Goal: Register for event/course

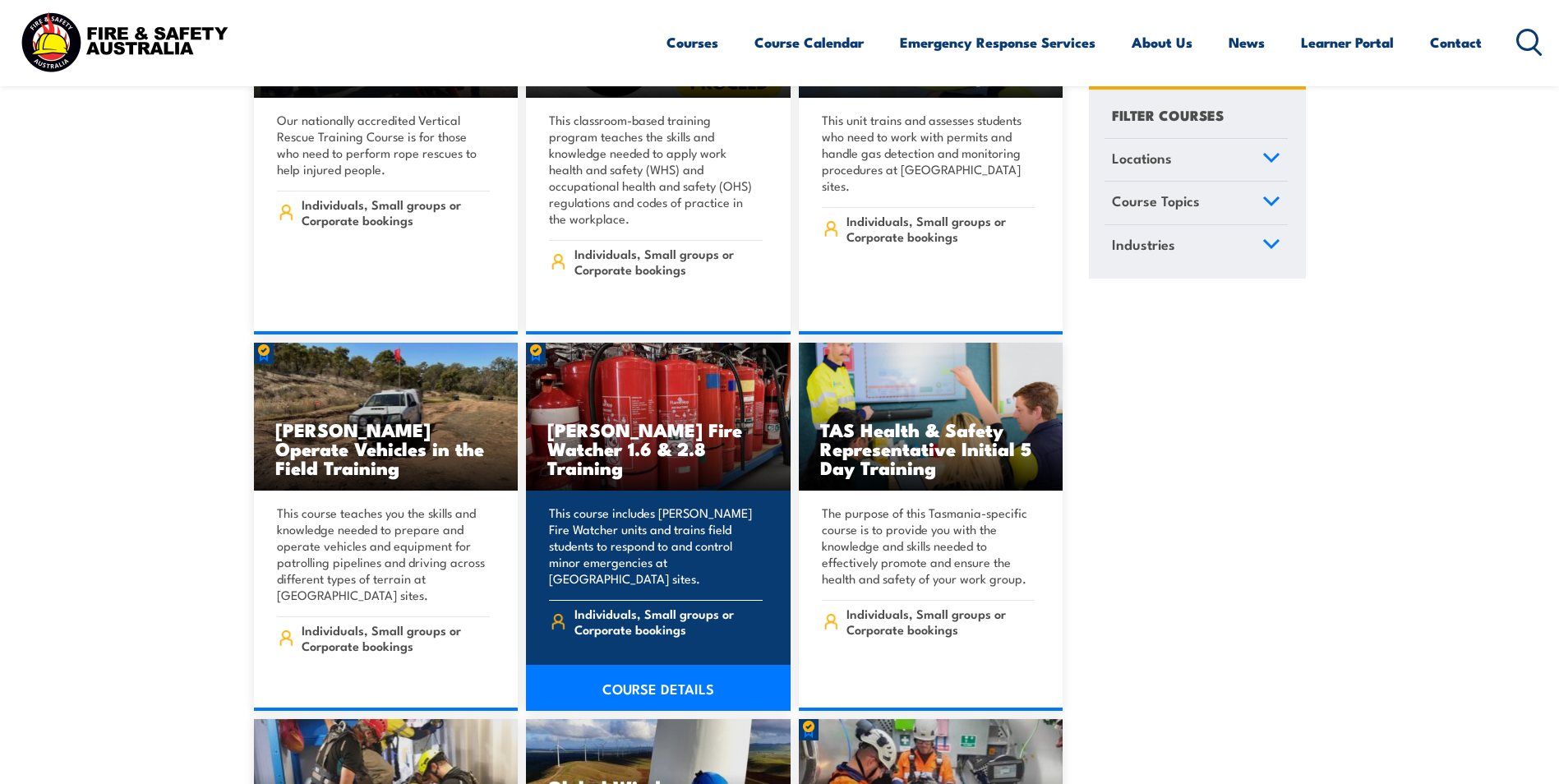
scroll to position [6737, 0]
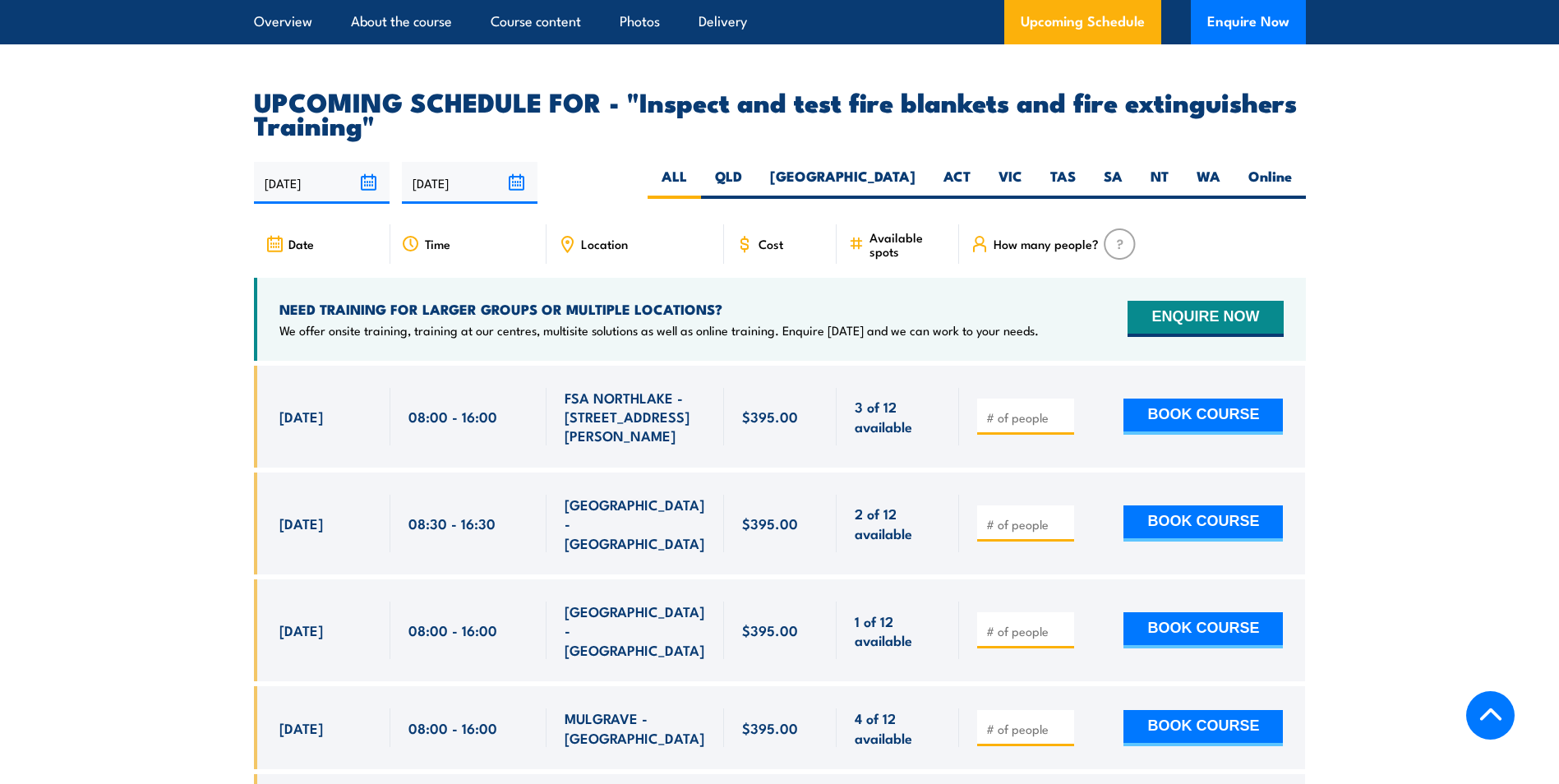
scroll to position [2958, 0]
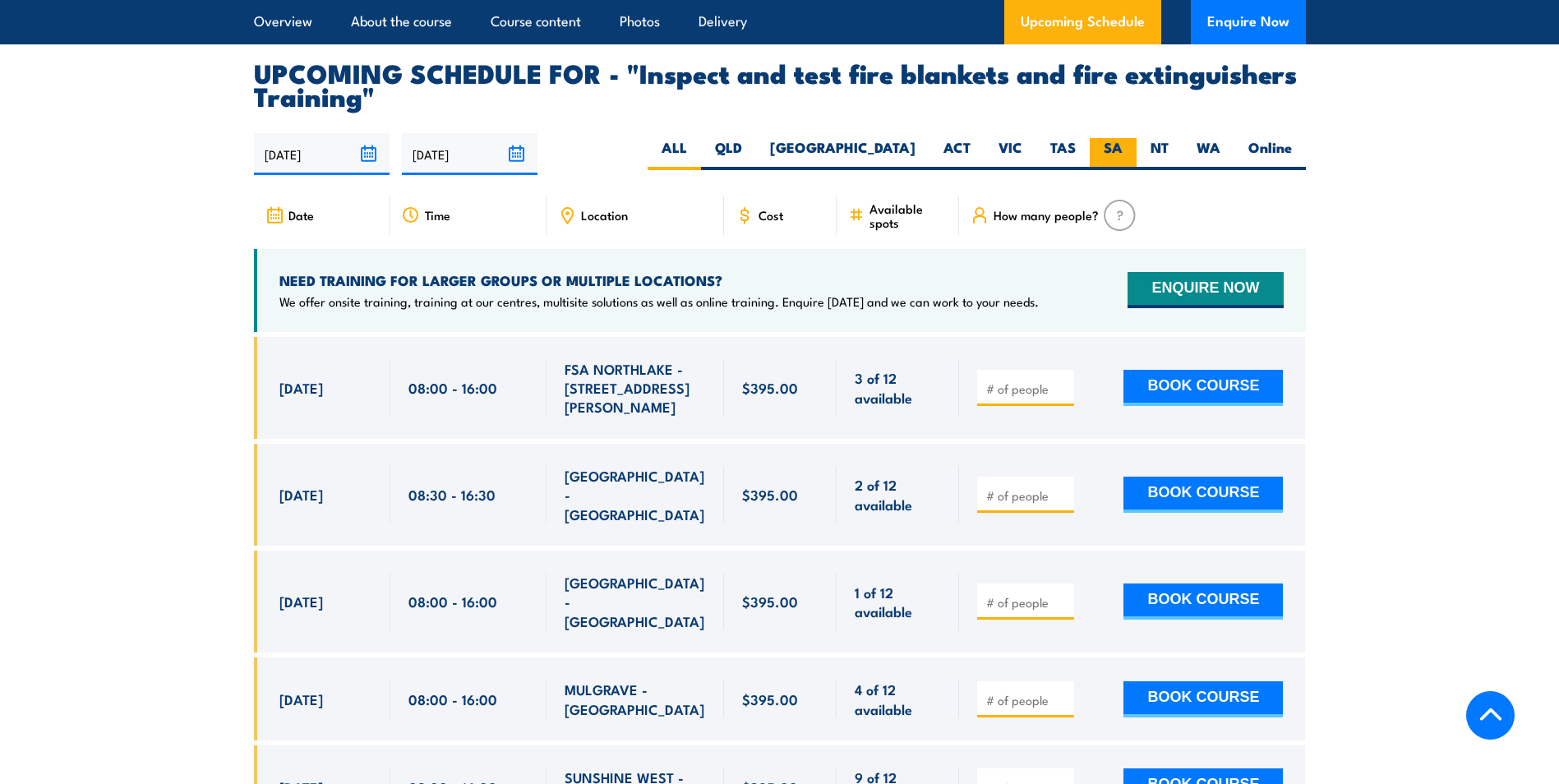
click at [1103, 170] on label "SA" at bounding box center [1113, 154] width 47 height 32
click at [1122, 149] on input "SA" at bounding box center [1127, 143] width 11 height 11
radio input "true"
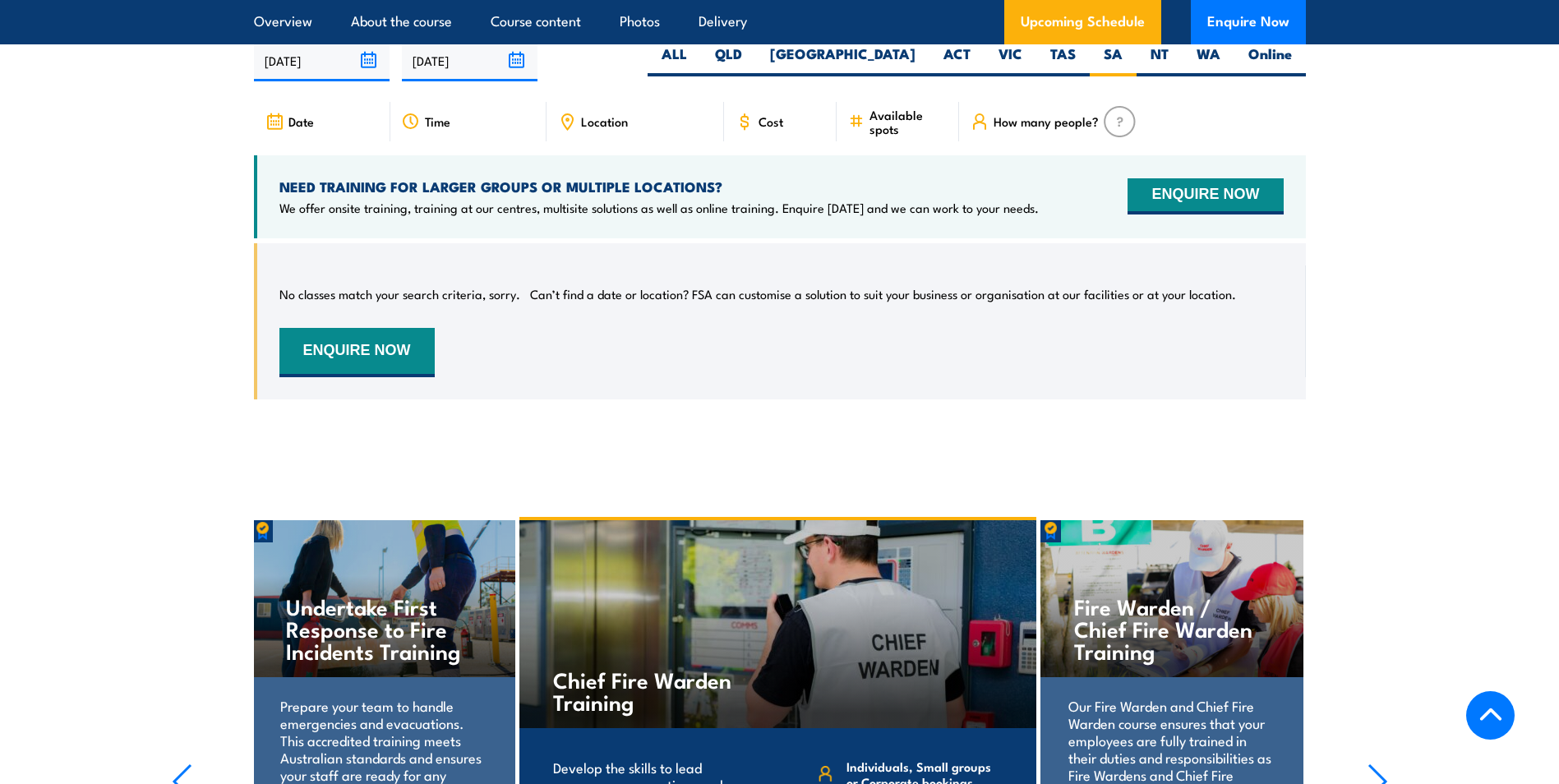
click at [1400, 254] on section "UPCOMING SCHEDULE FOR - "Inspect and test fire blankets and fire extinguishers …" at bounding box center [779, 195] width 1559 height 457
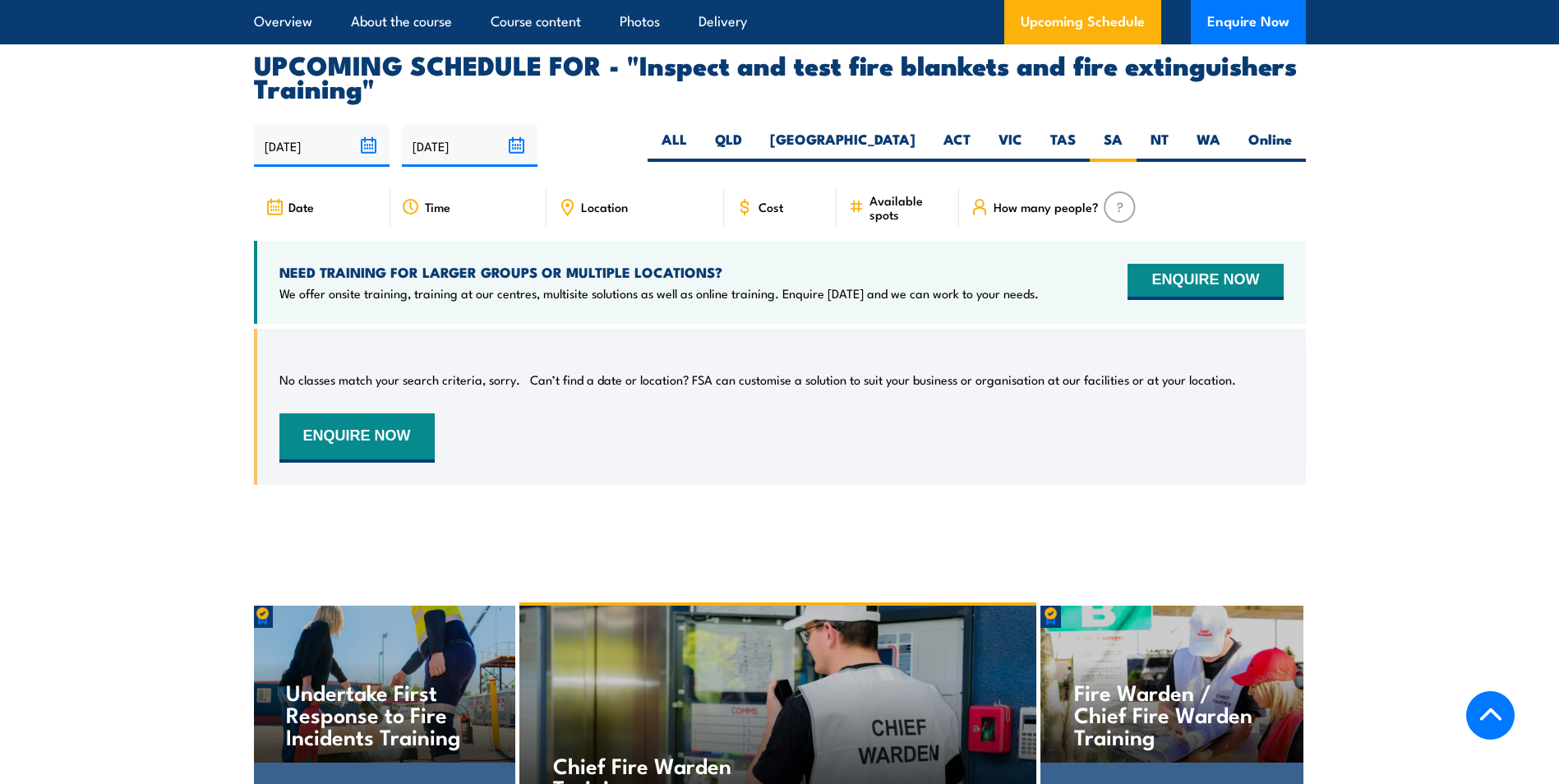
scroll to position [2887, 0]
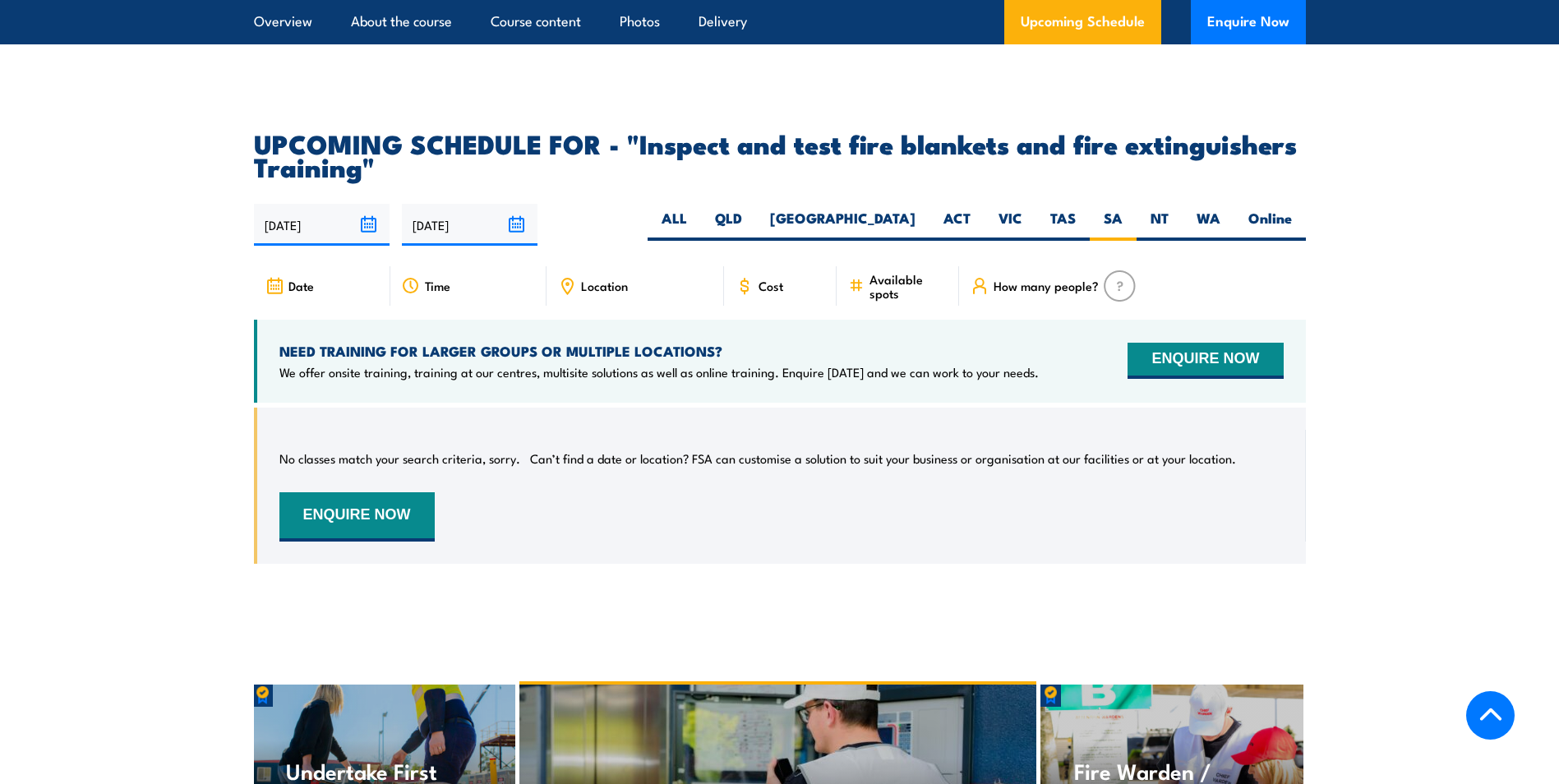
drag, startPoint x: 789, startPoint y: 320, endPoint x: 777, endPoint y: 321, distance: 12.0
click at [789, 306] on div "Cost" at bounding box center [780, 285] width 113 height 39
click at [701, 240] on label "ALL" at bounding box center [674, 225] width 54 height 32
click at [698, 219] on input "ALL" at bounding box center [692, 214] width 11 height 11
radio input "true"
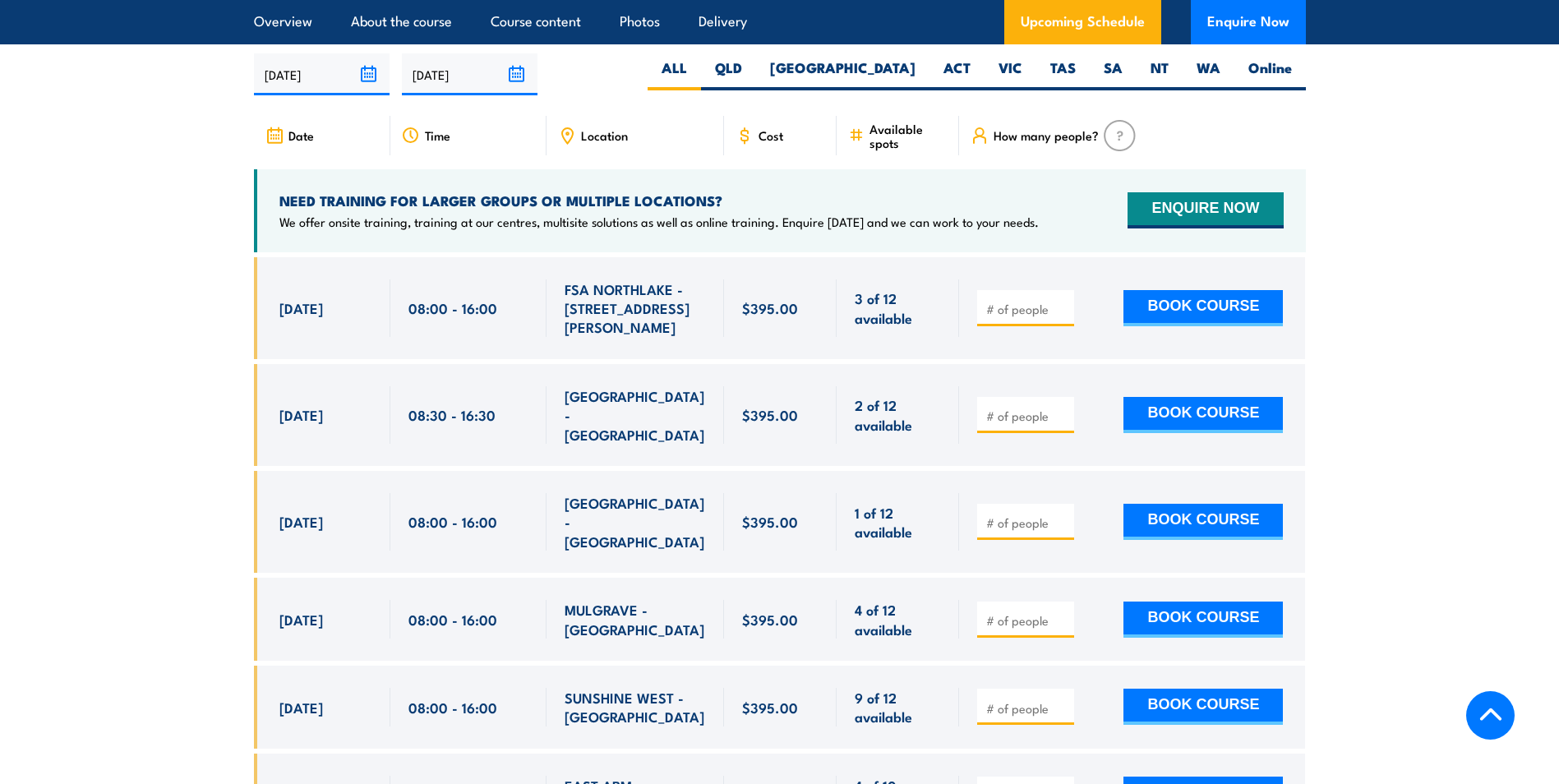
scroll to position [3051, 0]
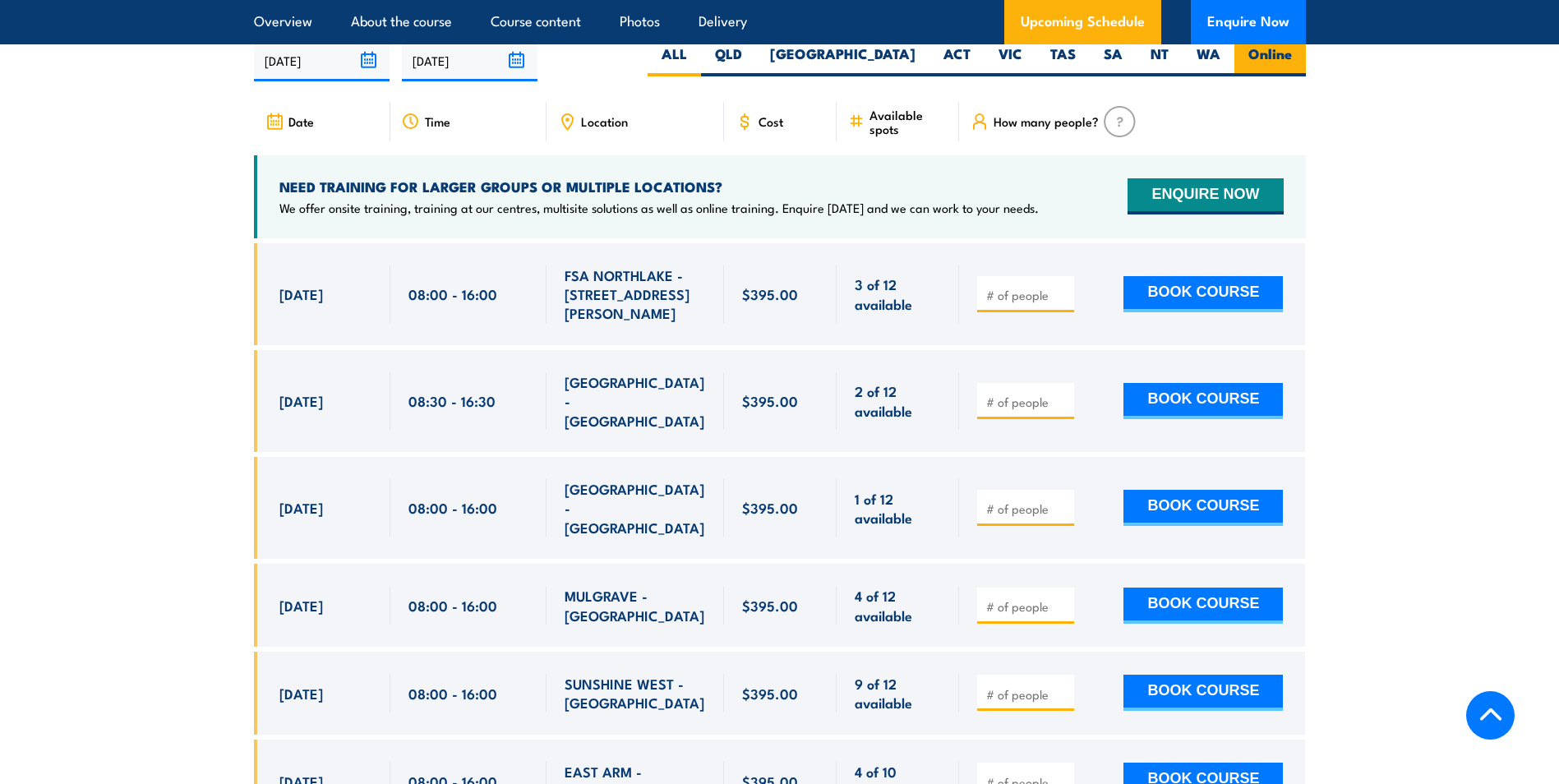
click at [1258, 76] on label "Online" at bounding box center [1270, 60] width 71 height 32
click at [1291, 55] on input "Online" at bounding box center [1296, 49] width 11 height 11
radio input "true"
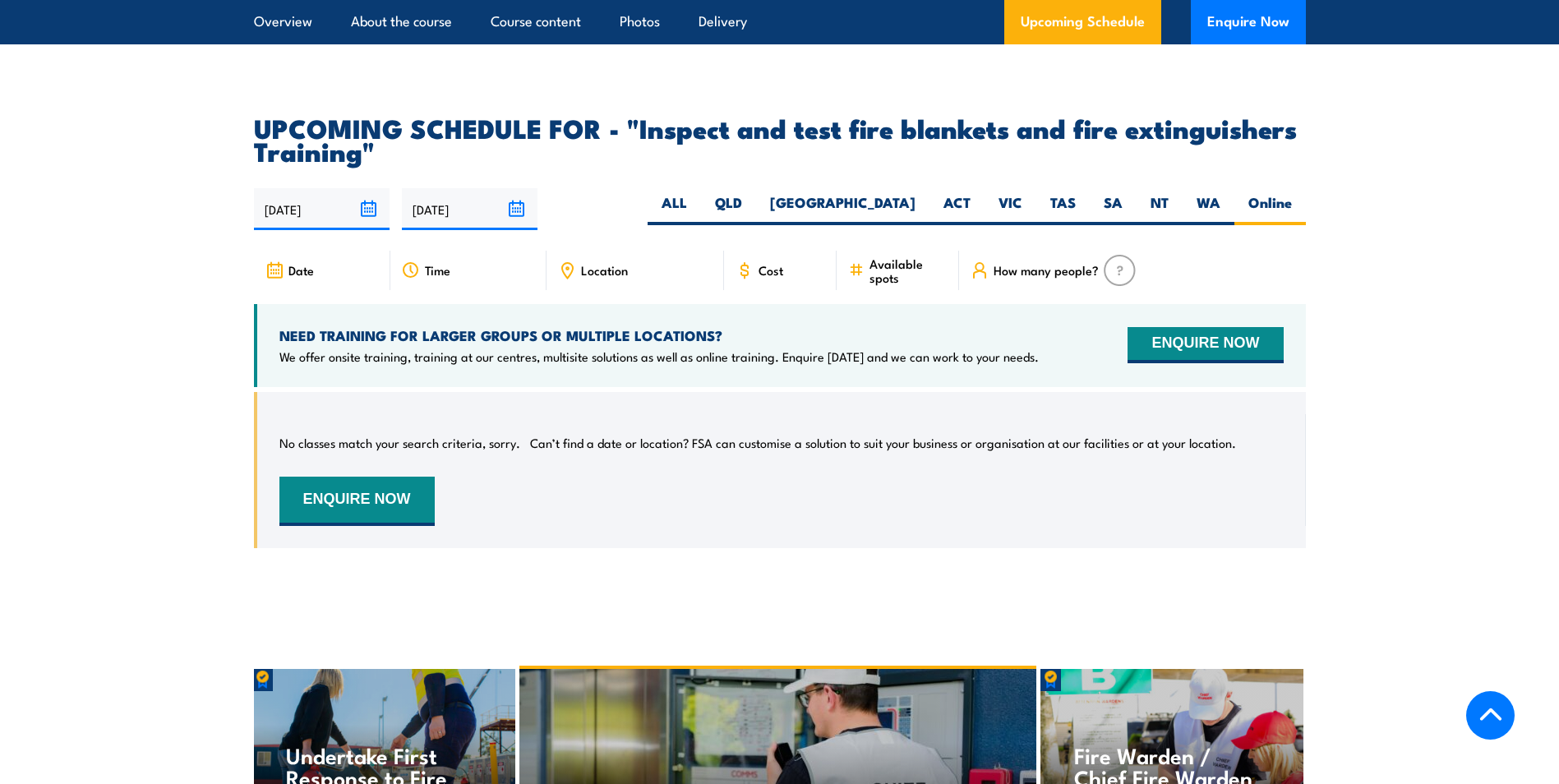
scroll to position [2887, 0]
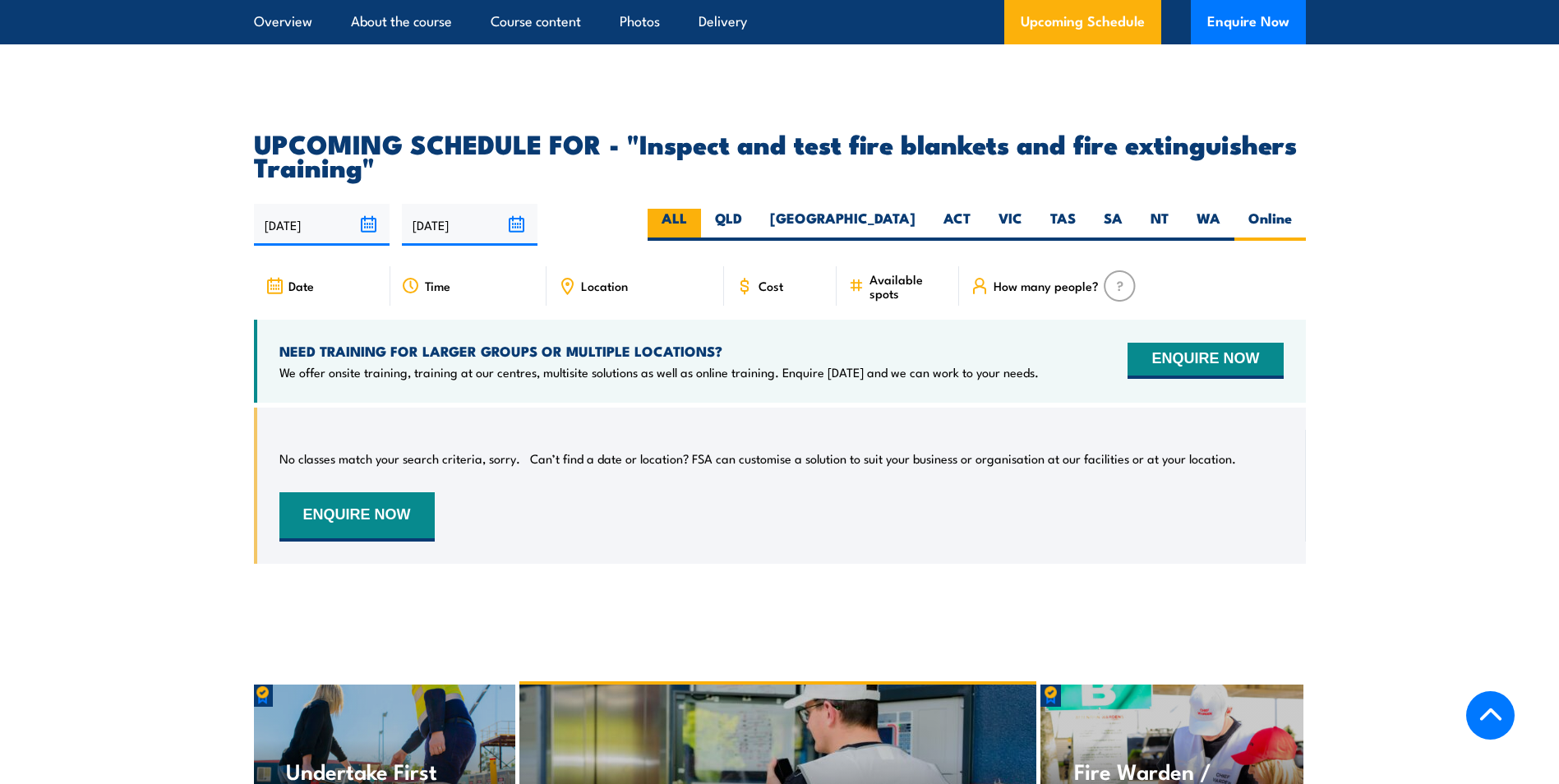
click at [701, 240] on label "ALL" at bounding box center [674, 225] width 54 height 32
click at [698, 219] on input "ALL" at bounding box center [692, 214] width 11 height 11
radio input "true"
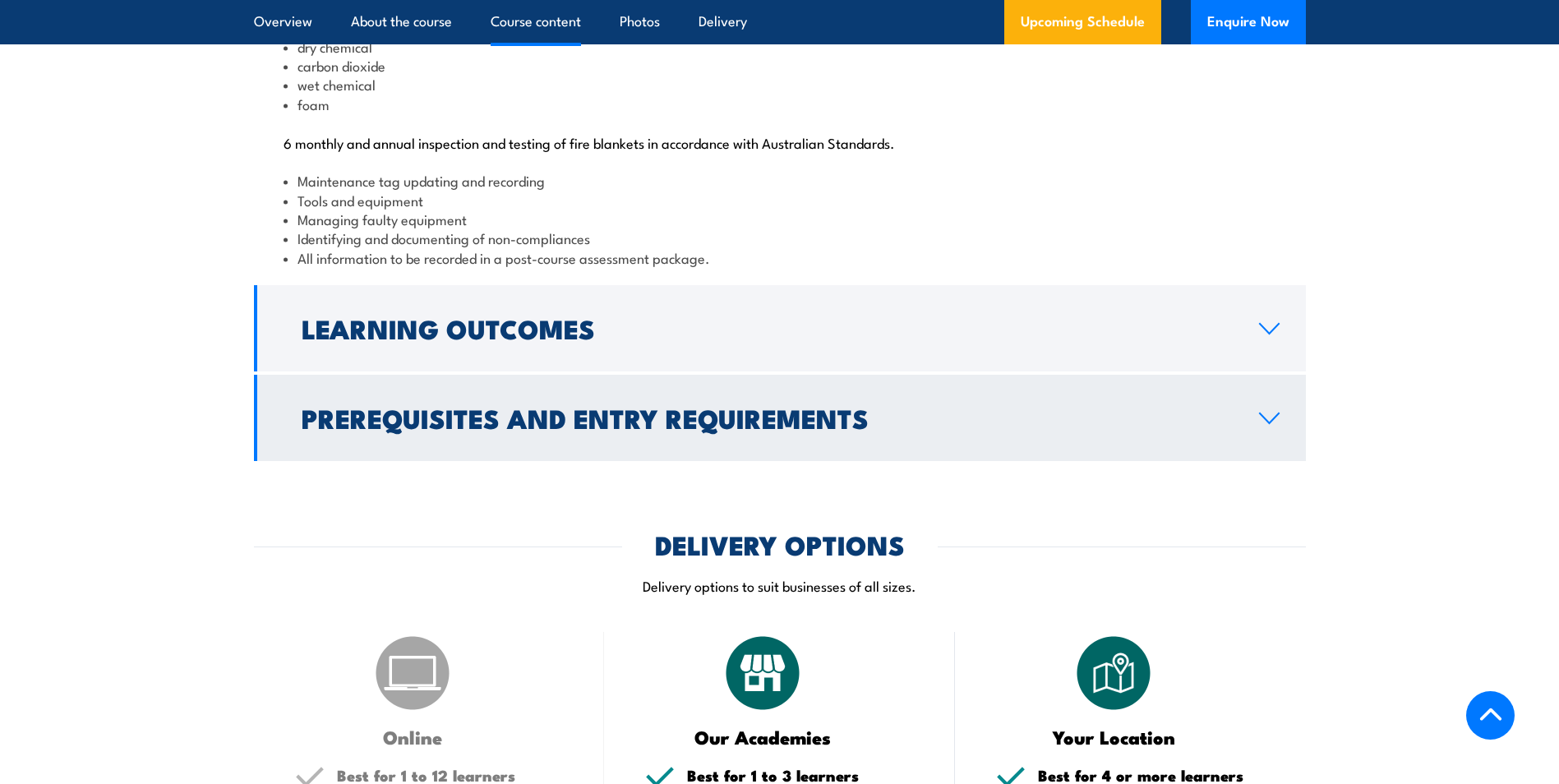
scroll to position [1819, 0]
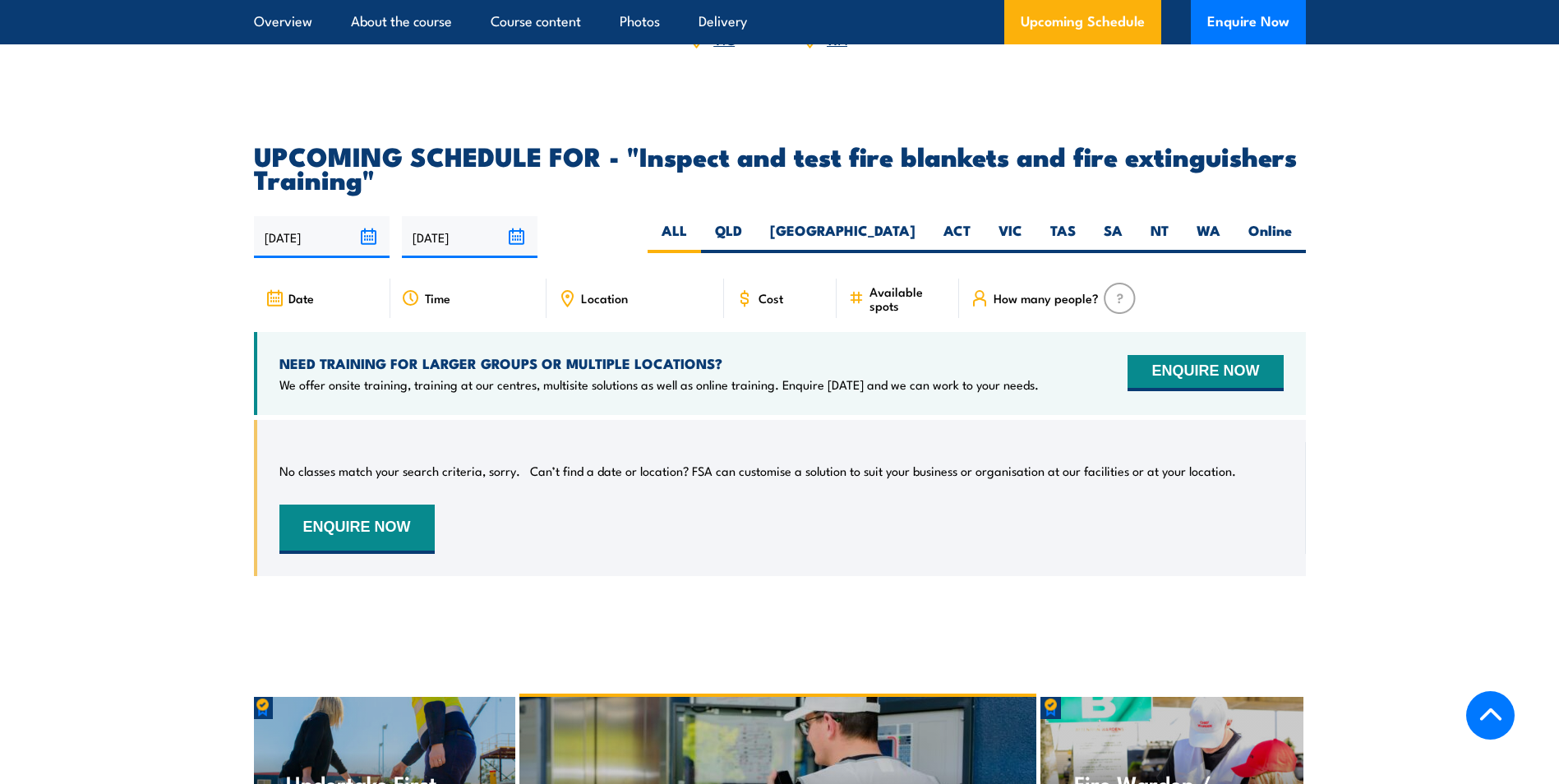
scroll to position [2887, 0]
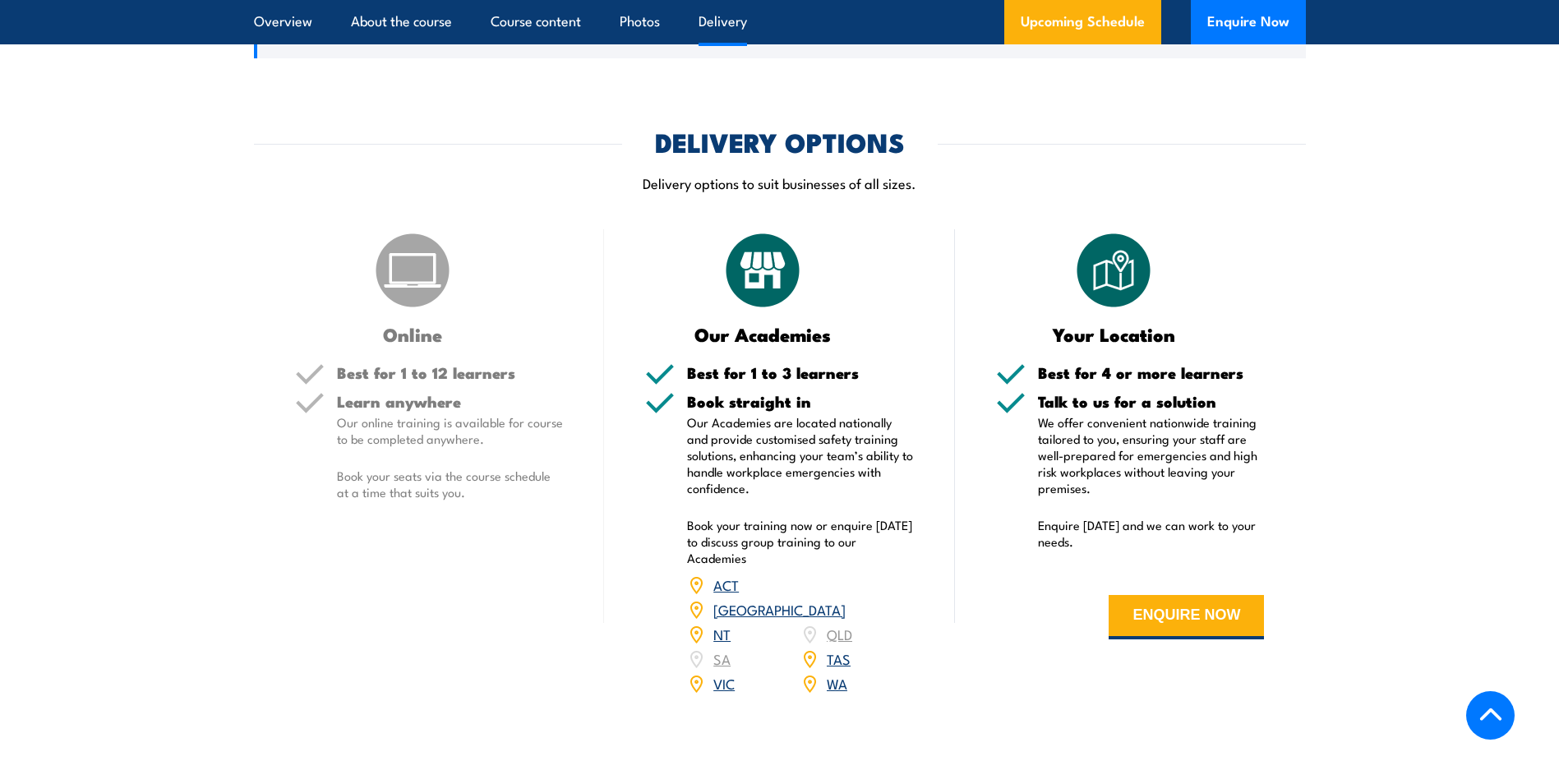
scroll to position [2629, 0]
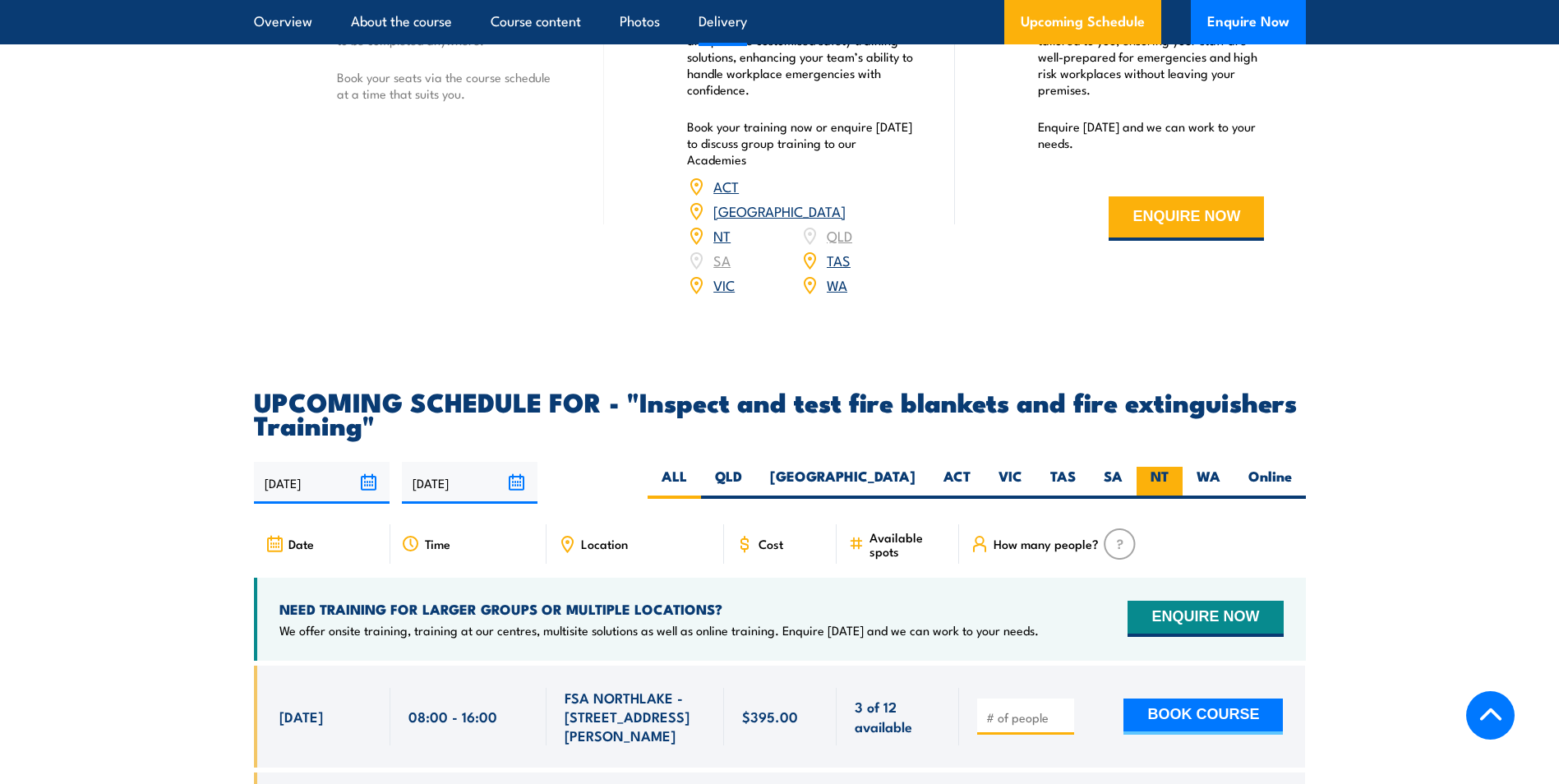
click at [1168, 499] on label "NT" at bounding box center [1160, 482] width 46 height 32
click at [1168, 477] on input "NT" at bounding box center [1173, 471] width 11 height 11
radio input "true"
click at [1168, 499] on label "NT" at bounding box center [1160, 482] width 46 height 32
click at [1168, 477] on input "NT" at bounding box center [1173, 471] width 11 height 11
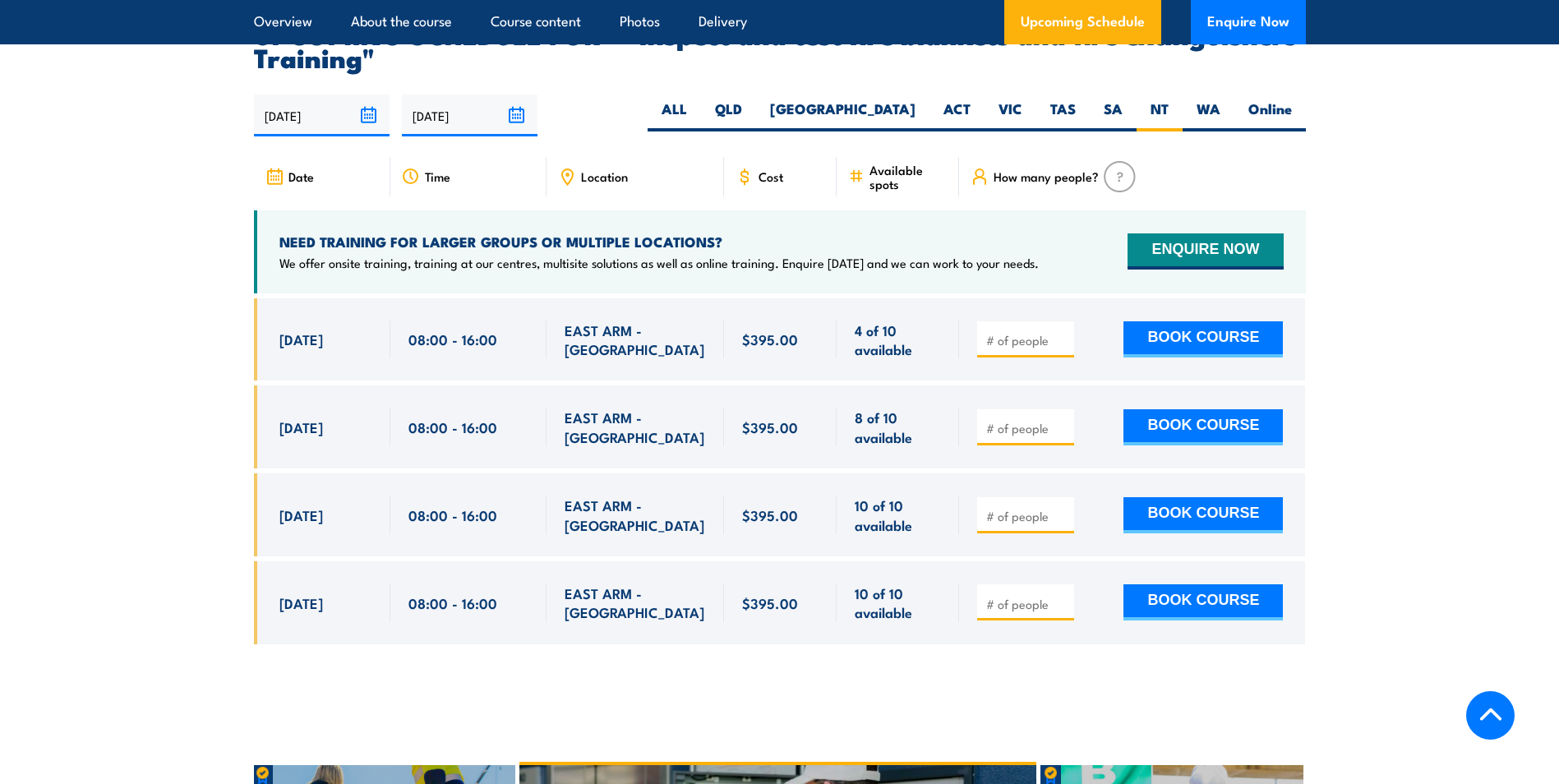
scroll to position [3051, 0]
